Goal: Transaction & Acquisition: Book appointment/travel/reservation

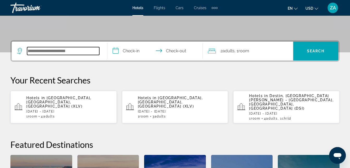
click at [47, 52] on input "Search widget" at bounding box center [63, 51] width 72 height 8
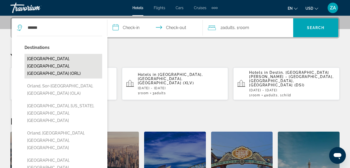
click at [50, 58] on button "[GEOGRAPHIC_DATA], [GEOGRAPHIC_DATA], [GEOGRAPHIC_DATA] (ORL)" at bounding box center [64, 66] width 78 height 25
type input "**********"
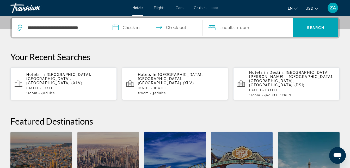
click at [127, 27] on input "**********" at bounding box center [156, 28] width 98 height 20
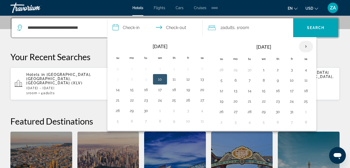
click at [305, 47] on th "Next month" at bounding box center [306, 46] width 14 height 11
click at [278, 109] on button "27" at bounding box center [278, 111] width 8 height 7
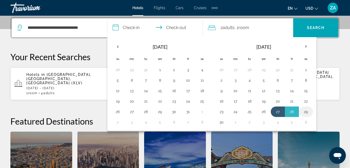
click at [307, 111] on button "29" at bounding box center [306, 111] width 8 height 7
type input "**********"
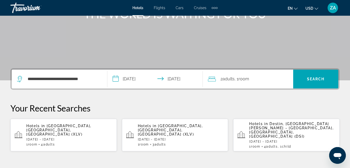
scroll to position [75, 0]
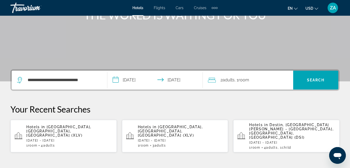
click at [238, 81] on span ", 1 Room rooms" at bounding box center [242, 79] width 15 height 7
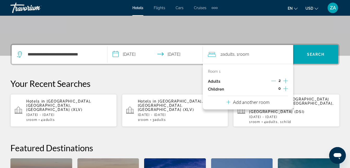
scroll to position [128, 0]
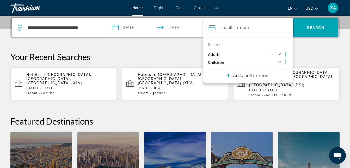
click at [284, 61] on icon "Increment children" at bounding box center [286, 62] width 5 height 6
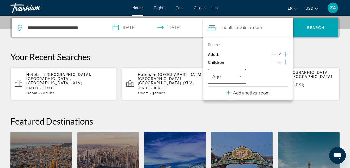
click at [235, 77] on span "Travelers: 2 adults, 1 child" at bounding box center [225, 76] width 27 height 6
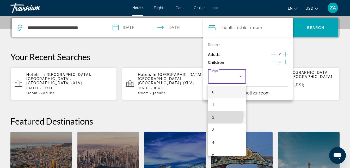
click at [222, 115] on mat-option "2" at bounding box center [227, 117] width 38 height 13
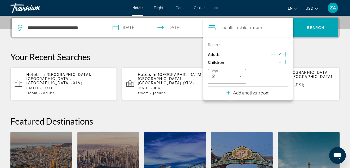
click at [285, 54] on icon "Increment adults" at bounding box center [286, 54] width 5 height 5
click at [315, 30] on span "Search widget" at bounding box center [316, 27] width 45 height 13
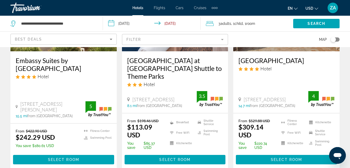
scroll to position [731, 0]
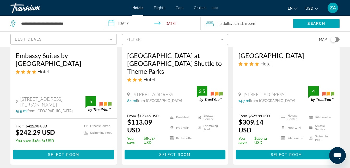
click at [58, 148] on span "Main content" at bounding box center [63, 154] width 101 height 13
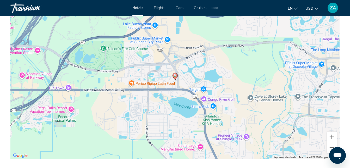
scroll to position [600, 0]
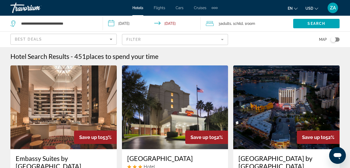
click at [223, 38] on mat-form-field "Filter" at bounding box center [175, 39] width 106 height 11
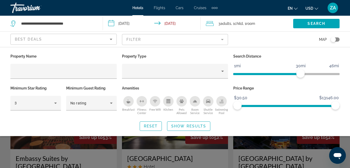
click at [181, 101] on icon "Pets Allowed" at bounding box center [182, 101] width 4 height 4
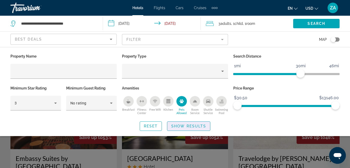
click at [183, 127] on button "Show Results" at bounding box center [188, 125] width 43 height 9
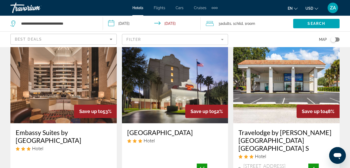
scroll to position [26, 0]
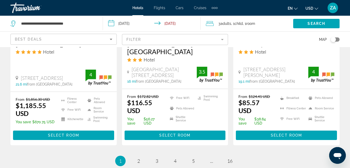
scroll to position [757, 0]
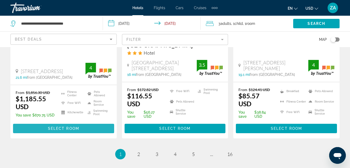
click at [81, 122] on span "Main content" at bounding box center [63, 128] width 101 height 13
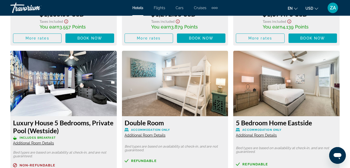
scroll to position [991, 0]
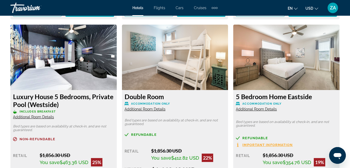
click at [60, 70] on img "Main content" at bounding box center [63, 57] width 106 height 65
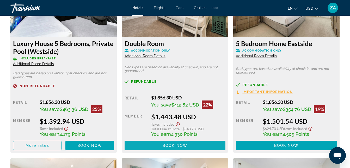
scroll to position [1070, 0]
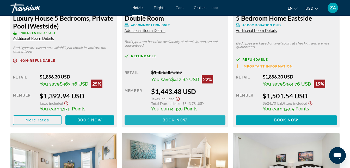
click at [179, 121] on span "Book now" at bounding box center [175, 120] width 25 height 4
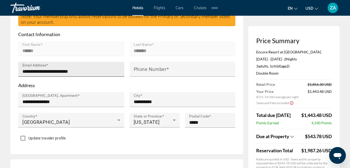
scroll to position [183, 0]
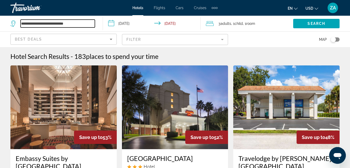
click at [84, 24] on input "**********" at bounding box center [58, 24] width 74 height 8
type input "*"
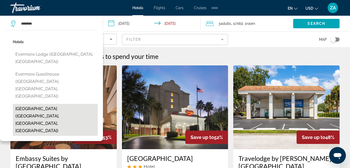
click at [55, 104] on button "Evermore Orlando Resort (Orlando, FL, US)" at bounding box center [55, 120] width 85 height 32
type input "**********"
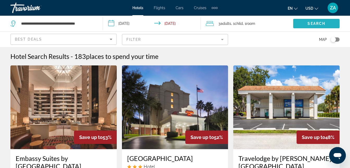
click at [311, 21] on span "Search widget" at bounding box center [317, 23] width 46 height 13
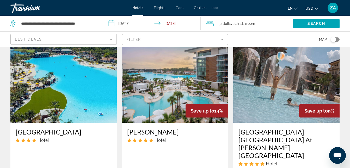
scroll to position [26, 0]
click at [72, 90] on img "Main content" at bounding box center [63, 80] width 106 height 83
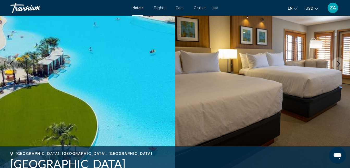
scroll to position [78, 0]
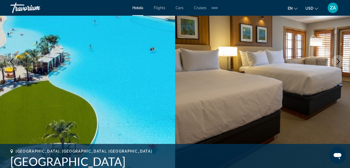
click at [340, 61] on icon "Next image" at bounding box center [338, 61] width 3 height 6
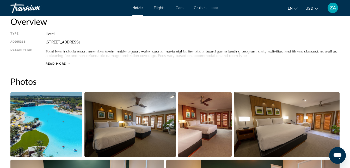
scroll to position [287, 0]
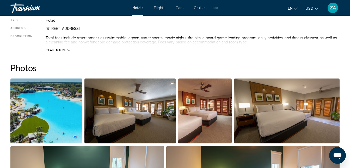
click at [71, 113] on img "Open full-screen image slider" at bounding box center [46, 110] width 72 height 65
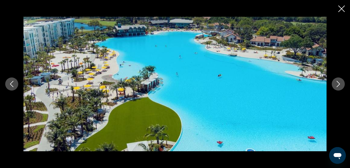
click at [339, 85] on icon "Next image" at bounding box center [338, 84] width 3 height 6
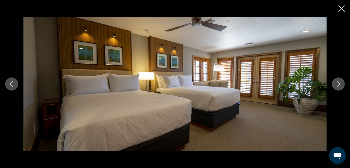
click at [339, 85] on icon "Next image" at bounding box center [338, 84] width 3 height 6
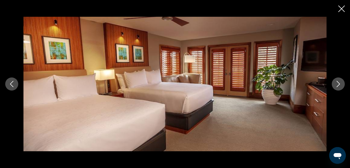
click at [339, 85] on icon "Next image" at bounding box center [338, 84] width 3 height 6
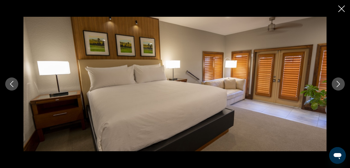
click at [339, 85] on icon "Next image" at bounding box center [338, 84] width 3 height 6
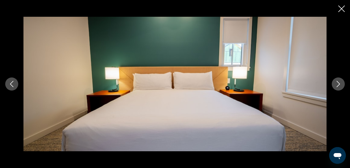
click at [339, 85] on icon "Next image" at bounding box center [338, 84] width 3 height 6
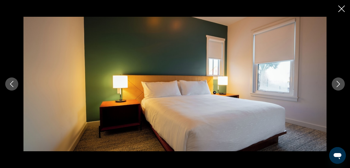
click at [339, 85] on icon "Next image" at bounding box center [338, 84] width 3 height 6
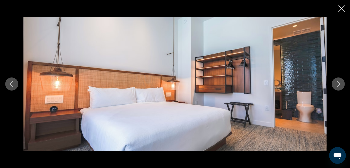
click at [339, 85] on icon "Next image" at bounding box center [338, 84] width 3 height 6
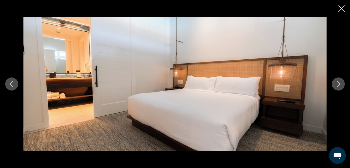
click at [338, 85] on icon "Next image" at bounding box center [339, 84] width 6 height 6
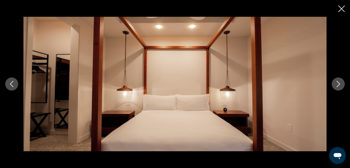
click at [338, 85] on icon "Next image" at bounding box center [339, 84] width 6 height 6
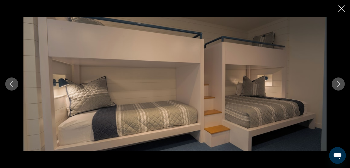
click at [338, 85] on icon "Next image" at bounding box center [339, 84] width 6 height 6
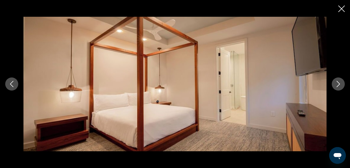
click at [337, 80] on button "Next image" at bounding box center [338, 83] width 13 height 13
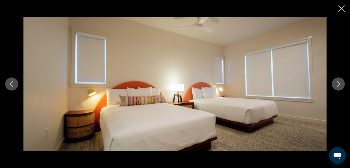
click at [337, 80] on button "Next image" at bounding box center [338, 83] width 13 height 13
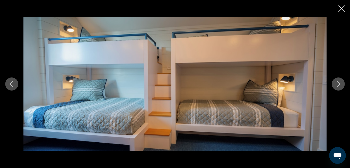
click at [337, 80] on button "Next image" at bounding box center [338, 83] width 13 height 13
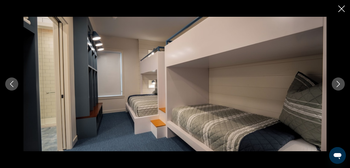
click at [337, 80] on button "Next image" at bounding box center [338, 83] width 13 height 13
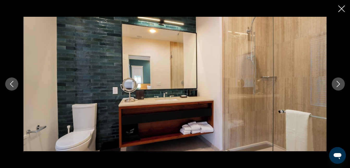
click at [337, 81] on icon "Next image" at bounding box center [339, 84] width 6 height 6
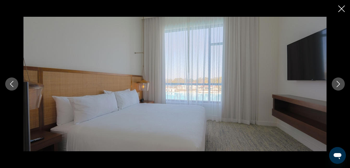
click at [337, 81] on icon "Next image" at bounding box center [339, 84] width 6 height 6
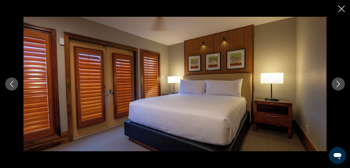
click at [337, 81] on icon "Next image" at bounding box center [339, 84] width 6 height 6
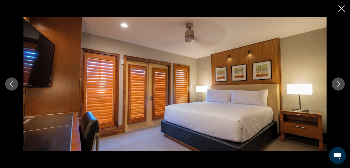
click at [337, 81] on icon "Next image" at bounding box center [339, 84] width 6 height 6
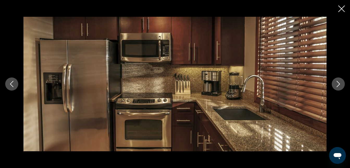
click at [336, 81] on icon "Next image" at bounding box center [339, 84] width 6 height 6
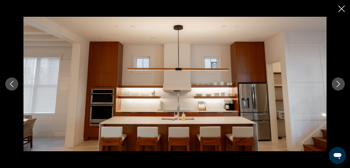
click at [336, 81] on icon "Next image" at bounding box center [339, 84] width 6 height 6
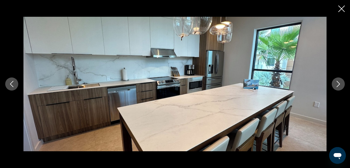
click at [336, 81] on icon "Next image" at bounding box center [339, 84] width 6 height 6
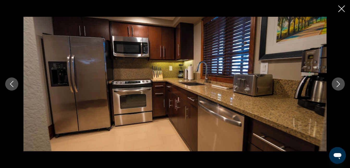
click at [336, 81] on icon "Next image" at bounding box center [339, 84] width 6 height 6
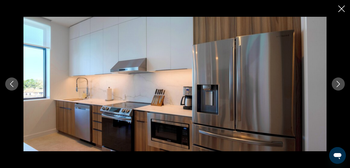
click at [336, 81] on icon "Next image" at bounding box center [339, 84] width 6 height 6
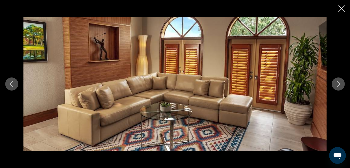
click at [336, 82] on icon "Next image" at bounding box center [339, 84] width 6 height 6
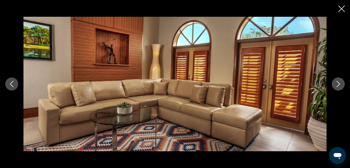
click at [335, 82] on button "Next image" at bounding box center [338, 83] width 13 height 13
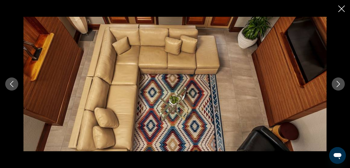
click at [335, 83] on button "Next image" at bounding box center [338, 83] width 13 height 13
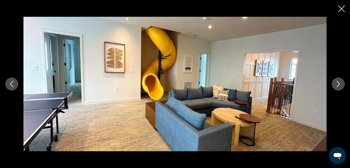
scroll to position [313, 0]
click at [335, 85] on button "Next image" at bounding box center [338, 83] width 13 height 13
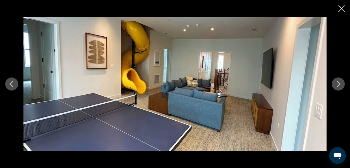
click at [335, 85] on button "Next image" at bounding box center [338, 83] width 13 height 13
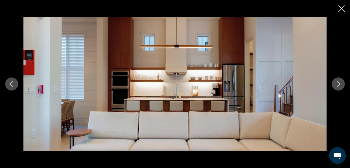
click at [335, 85] on button "Next image" at bounding box center [338, 83] width 13 height 13
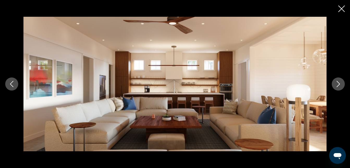
click at [342, 9] on icon "Close slideshow" at bounding box center [342, 8] width 7 height 7
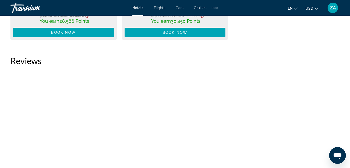
scroll to position [2113, 0]
